Goal: Obtain resource: Download file/media

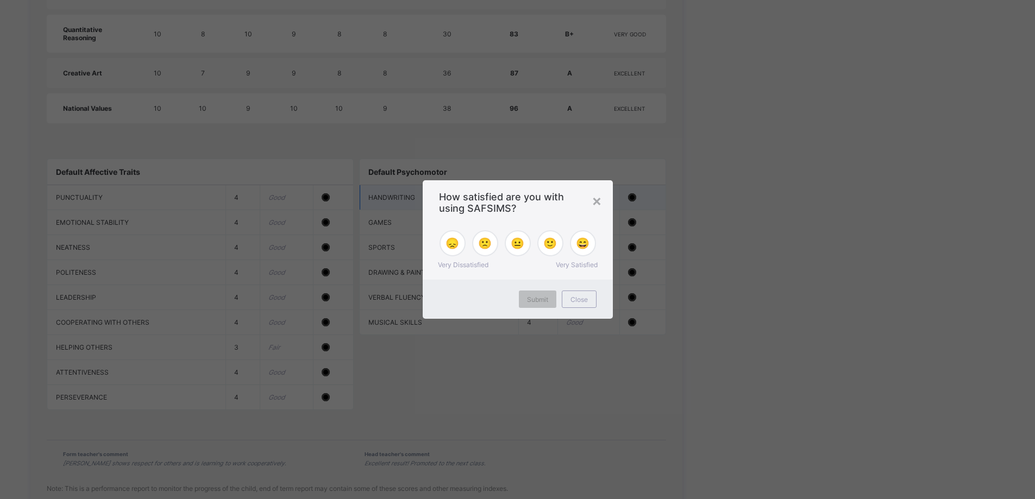
scroll to position [1085, 0]
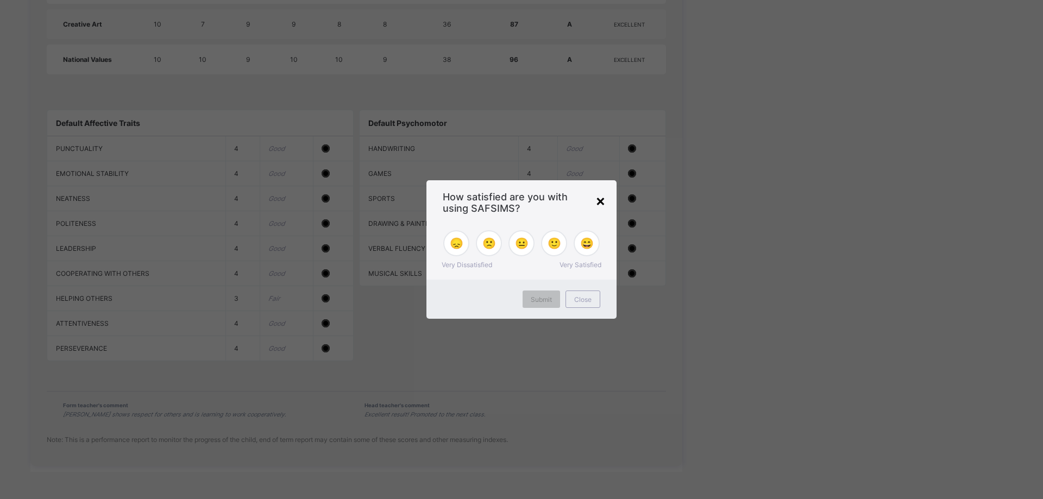
click at [599, 201] on div "×" at bounding box center [601, 200] width 10 height 18
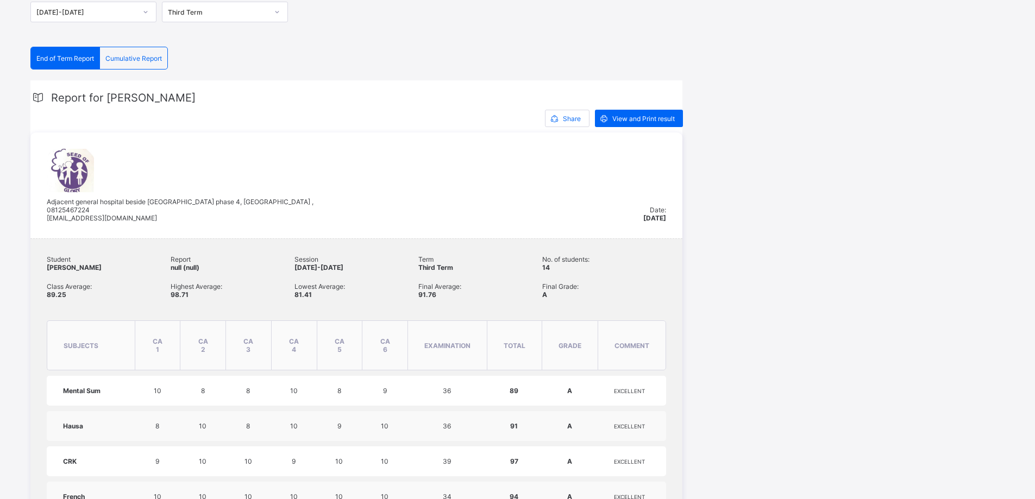
scroll to position [161, 0]
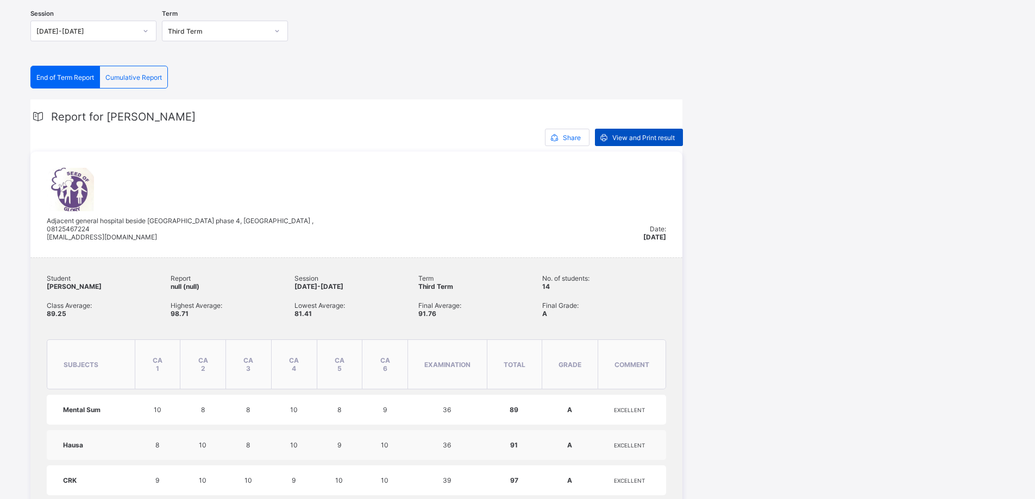
click at [639, 140] on span "View and Print result" at bounding box center [643, 138] width 62 height 8
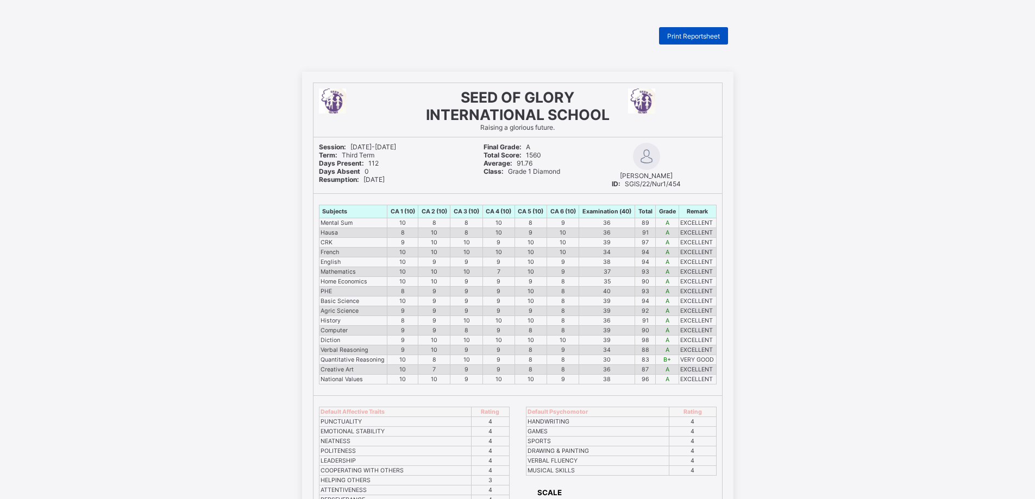
click at [710, 37] on span "Print Reportsheet" at bounding box center [693, 36] width 53 height 8
drag, startPoint x: 229, startPoint y: 93, endPoint x: 984, endPoint y: 97, distance: 755.4
click at [984, 97] on div "SEED OF GLORY INTERNATIONAL SCHOOL Raising a glorious future. Session: [DATE]-[…" at bounding box center [517, 373] width 1035 height 603
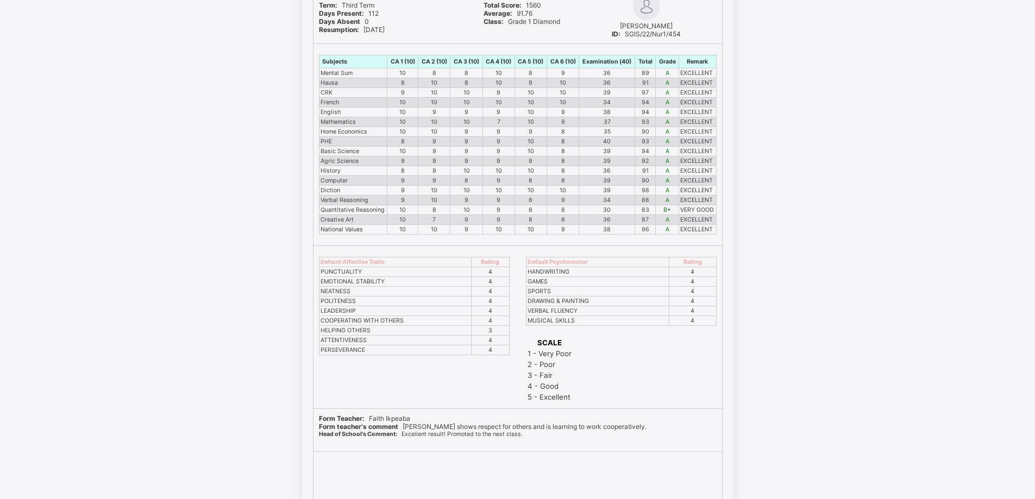
scroll to position [203, 0]
